Goal: Task Accomplishment & Management: Use online tool/utility

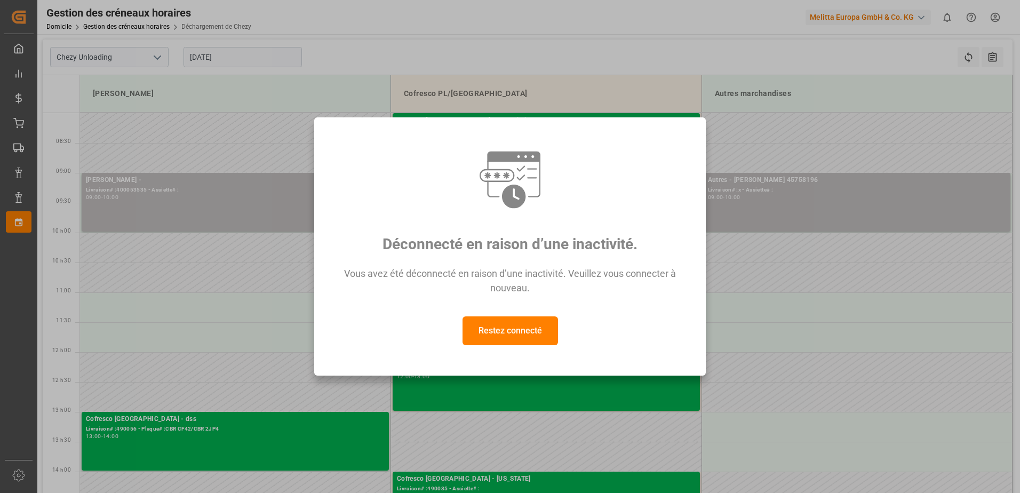
scroll to position [213, 0]
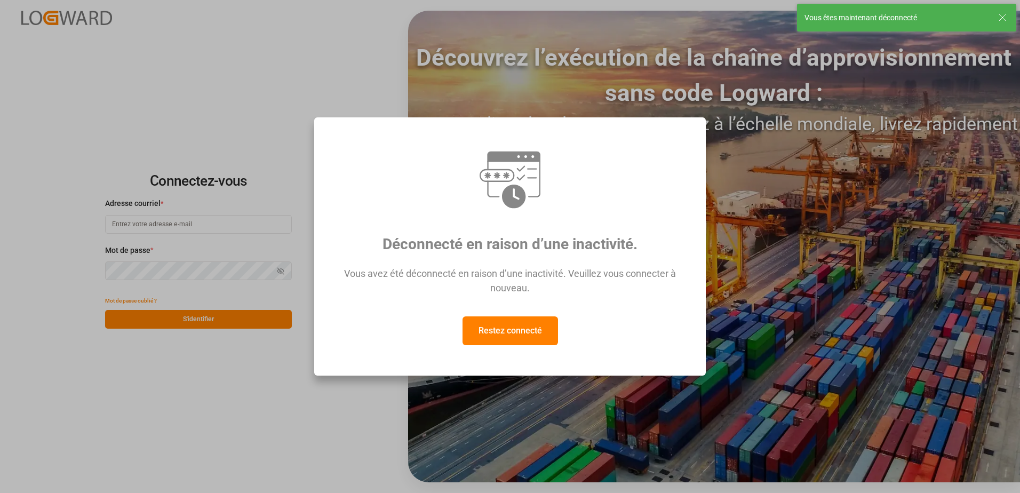
type input "recept.chezy@melitta.fr"
click at [506, 331] on button "Restez connecté" at bounding box center [511, 330] width 96 height 29
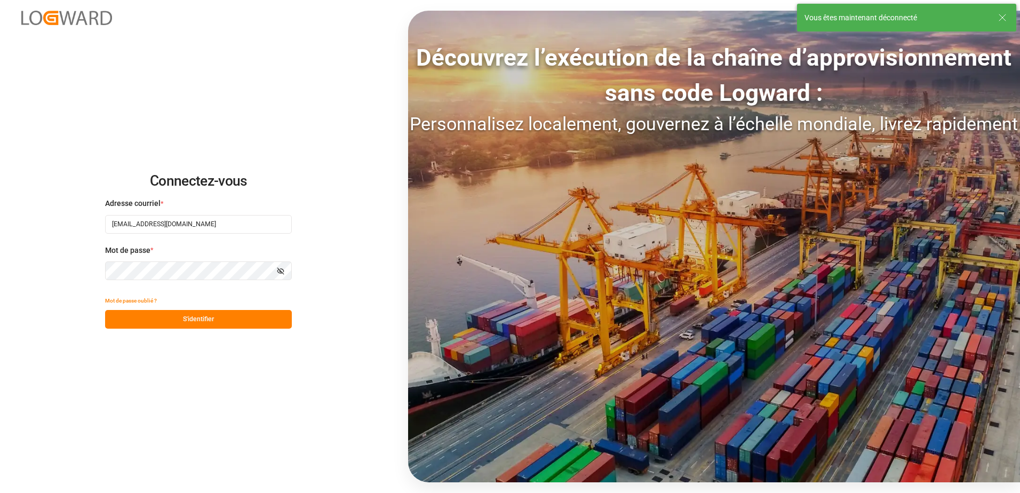
click at [260, 330] on div "Connectez-vous Adresse courriel * recept.chezy@melitta.fr Mot de passe * Affich…" at bounding box center [510, 246] width 1020 height 493
click at [261, 322] on button "S'identifier" at bounding box center [198, 319] width 187 height 19
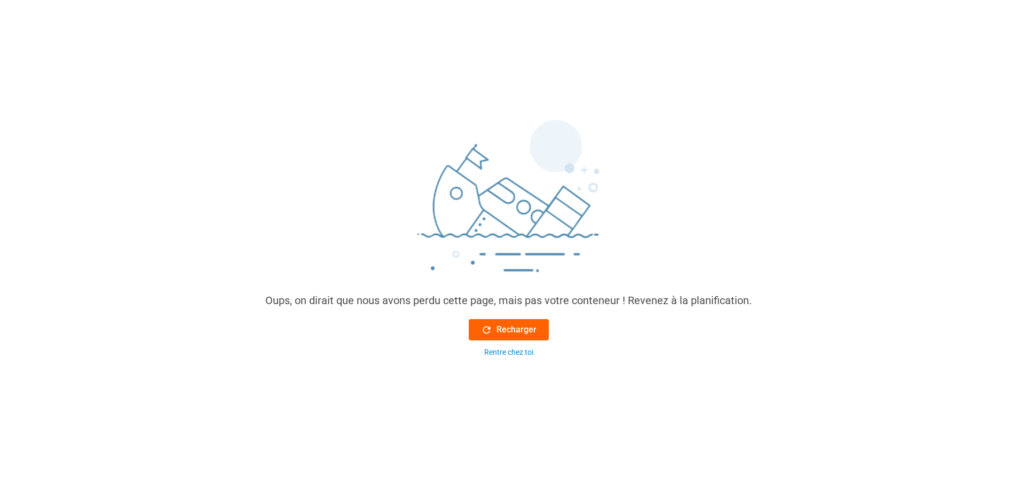
click at [497, 330] on font "Recharger" at bounding box center [516, 329] width 40 height 13
click at [510, 328] on font "Recharger" at bounding box center [516, 329] width 40 height 13
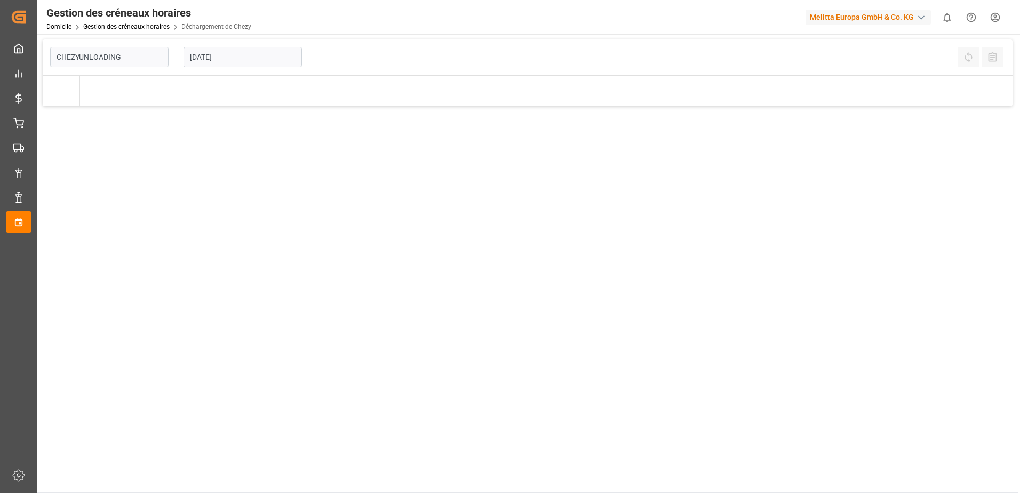
type input "Chezy Unloading"
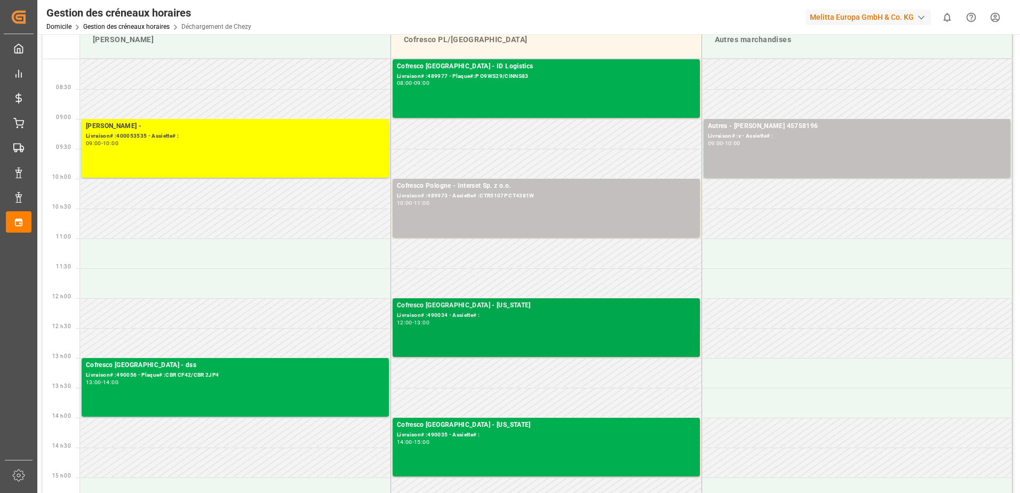
scroll to position [53, 0]
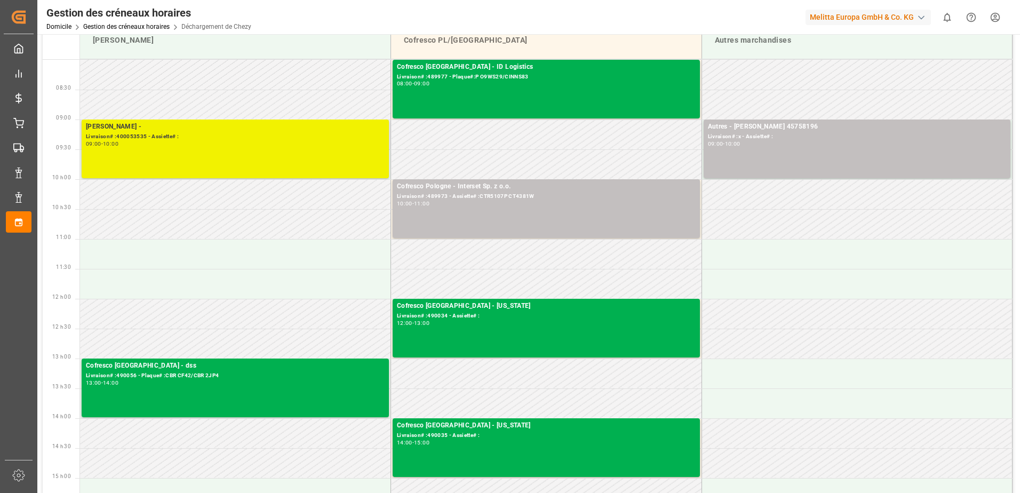
click at [202, 141] on div "09:00 - 10:00" at bounding box center [235, 144] width 299 height 6
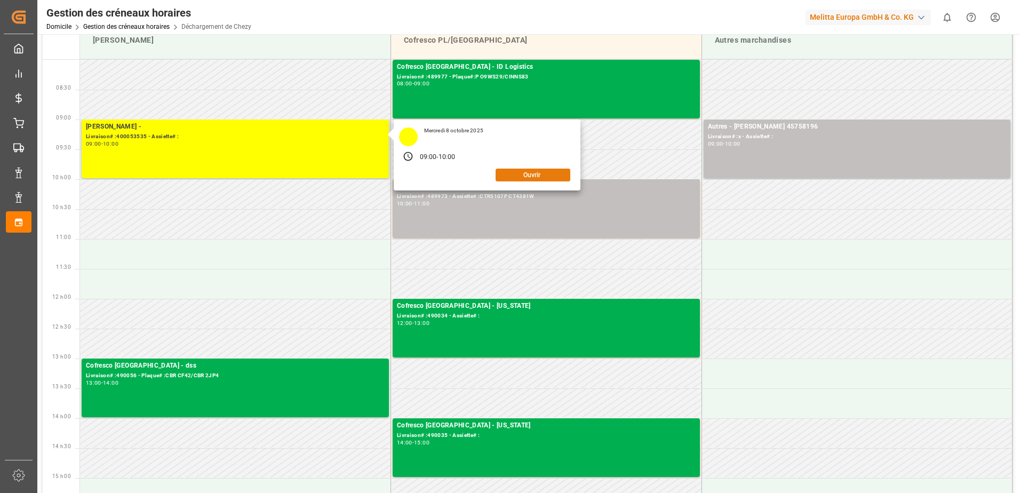
click at [546, 177] on button "Ouvrir" at bounding box center [533, 175] width 75 height 13
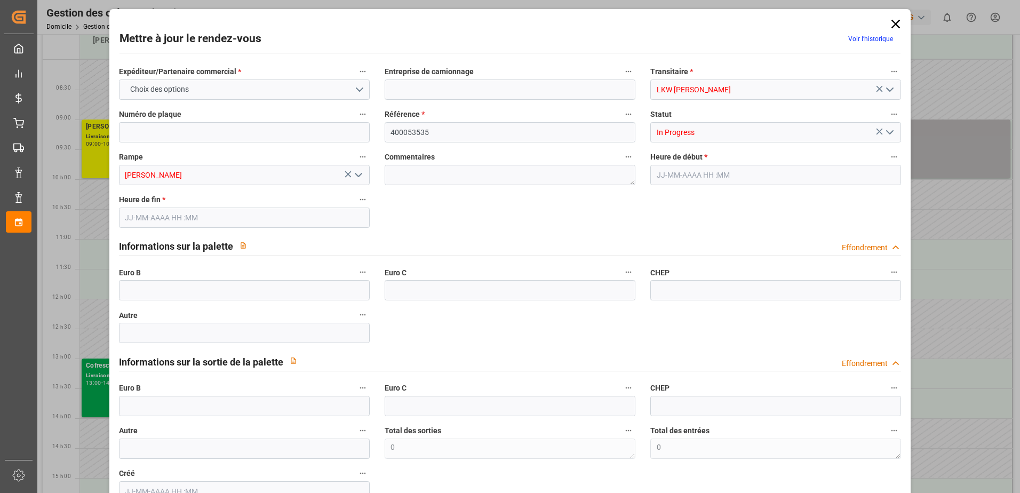
type input "08-10-2025 09:00"
type input "08-10-2025 10:00"
type input "02-10-2025 10:43"
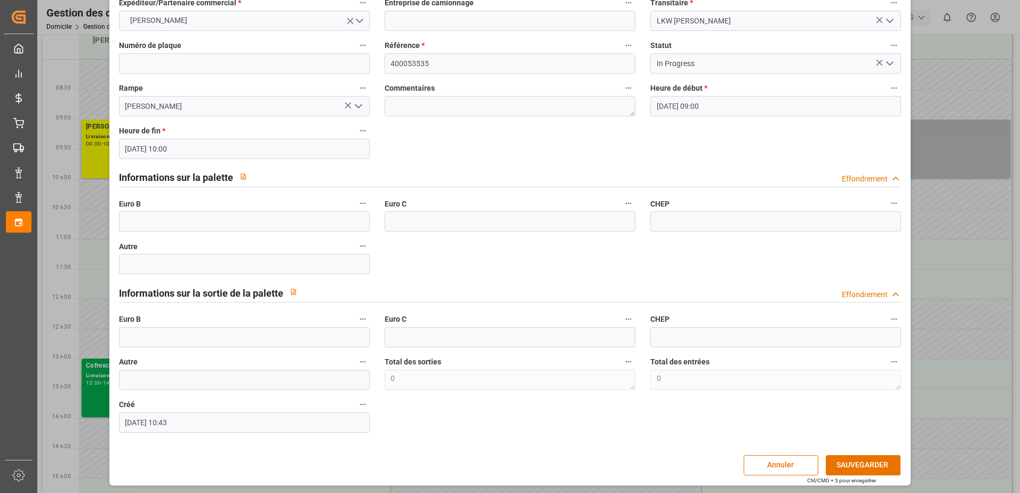
scroll to position [70, 0]
click at [188, 332] on input "text" at bounding box center [244, 336] width 251 height 20
type input "65"
click at [890, 62] on icon "Ouvrir le menu" at bounding box center [890, 61] width 13 height 13
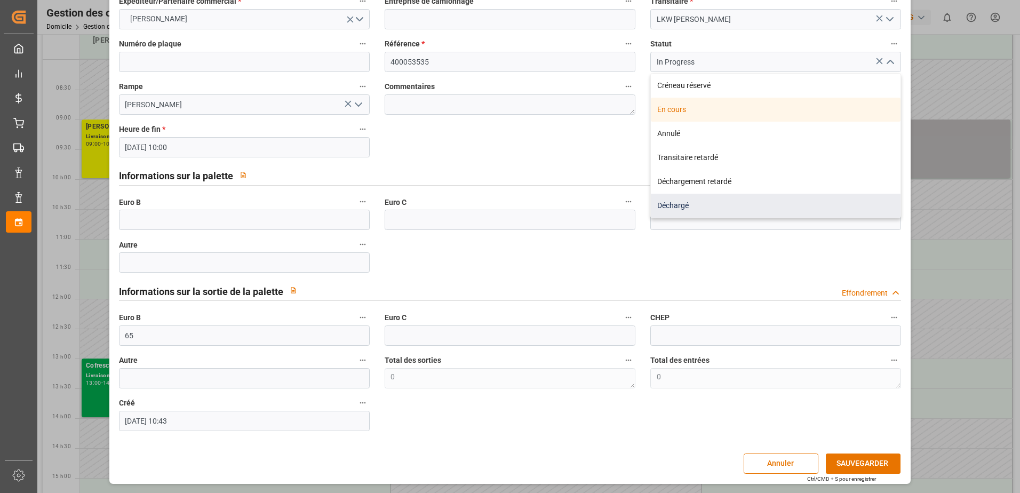
click at [726, 205] on div "Déchargé" at bounding box center [776, 206] width 250 height 24
type input "Unloaded"
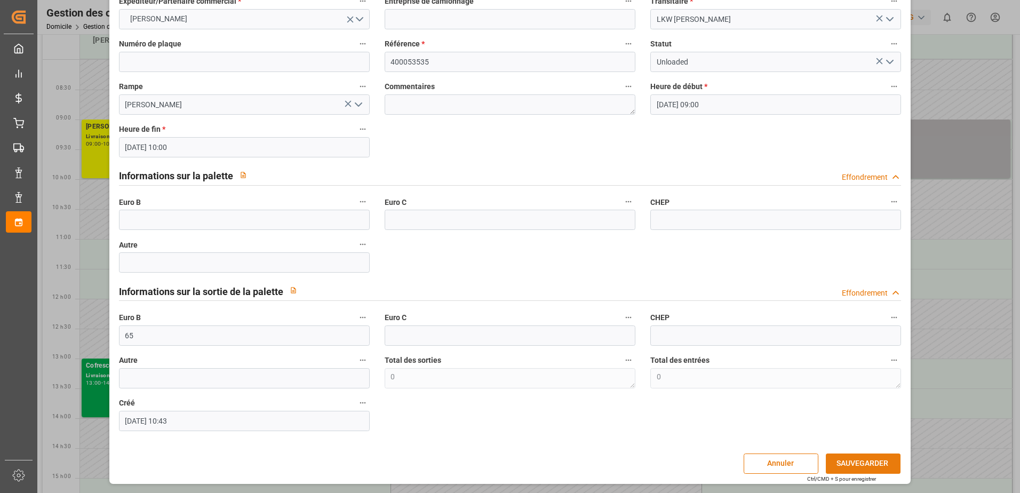
click at [880, 465] on button "SAUVEGARDER" at bounding box center [863, 464] width 75 height 20
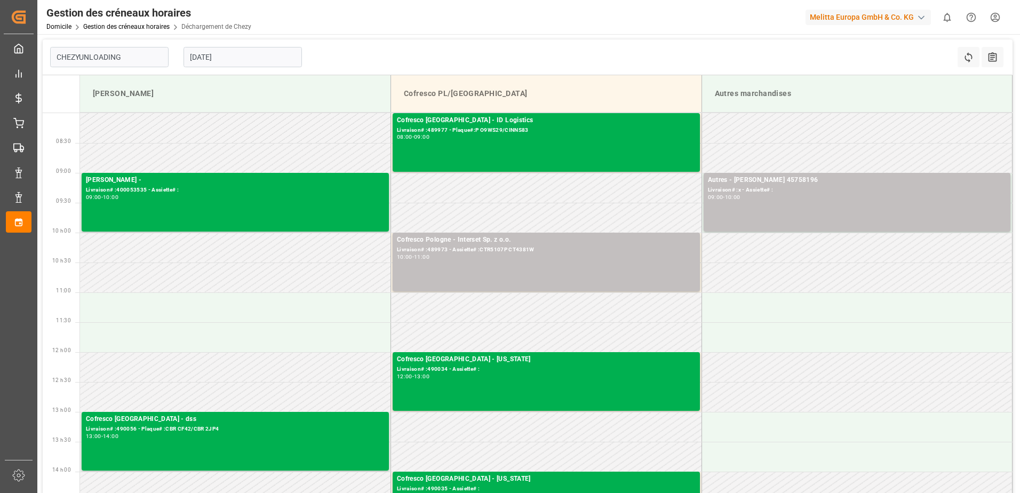
type input "Chezy Unloading"
click at [796, 150] on td at bounding box center [857, 158] width 311 height 30
